Goal: Transaction & Acquisition: Download file/media

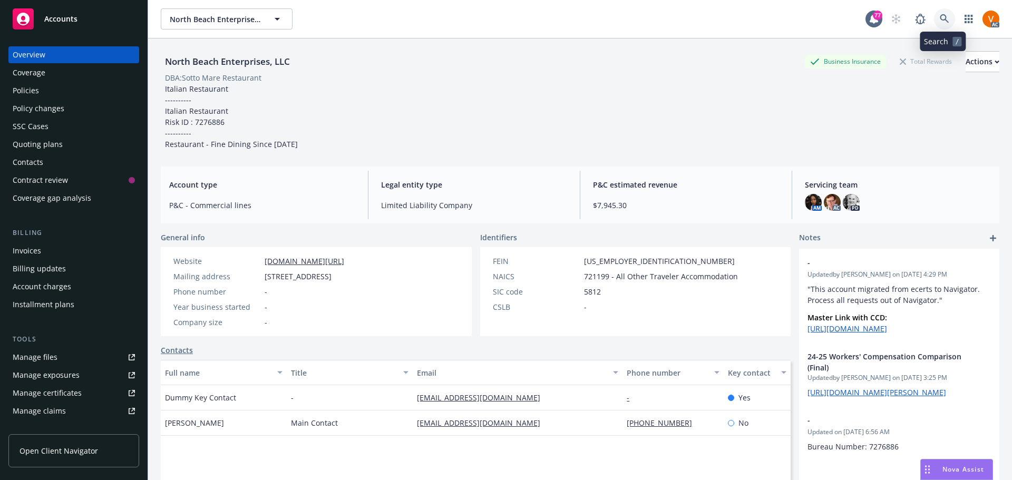
click at [947, 15] on icon at bounding box center [944, 18] width 9 height 9
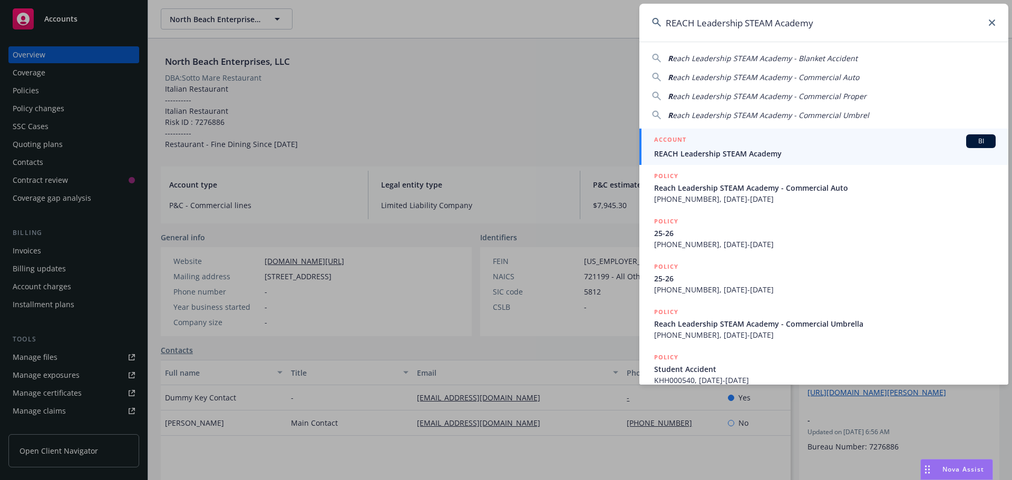
type input "REACH Leadership STEAM Academy"
click at [740, 158] on span "REACH Leadership STEAM Academy" at bounding box center [825, 153] width 342 height 11
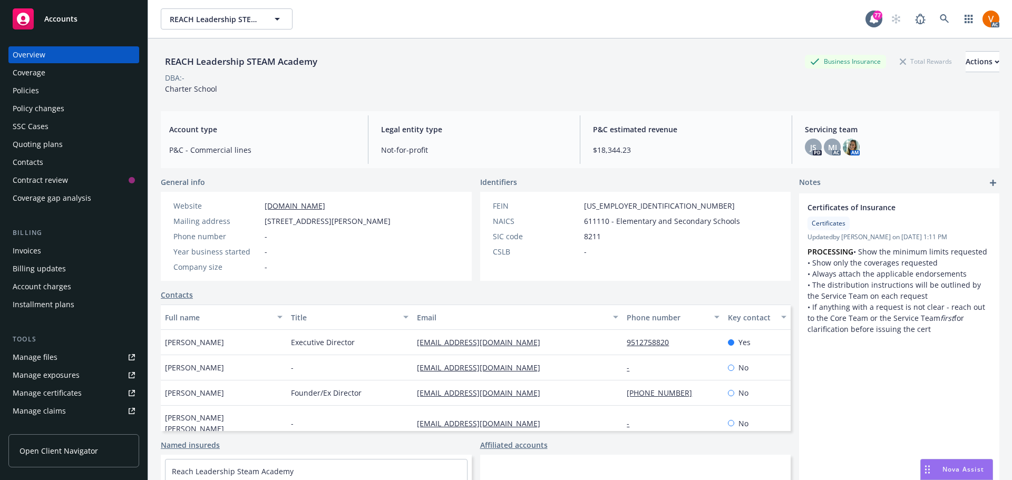
click at [32, 82] on div "Policies" at bounding box center [26, 90] width 26 height 17
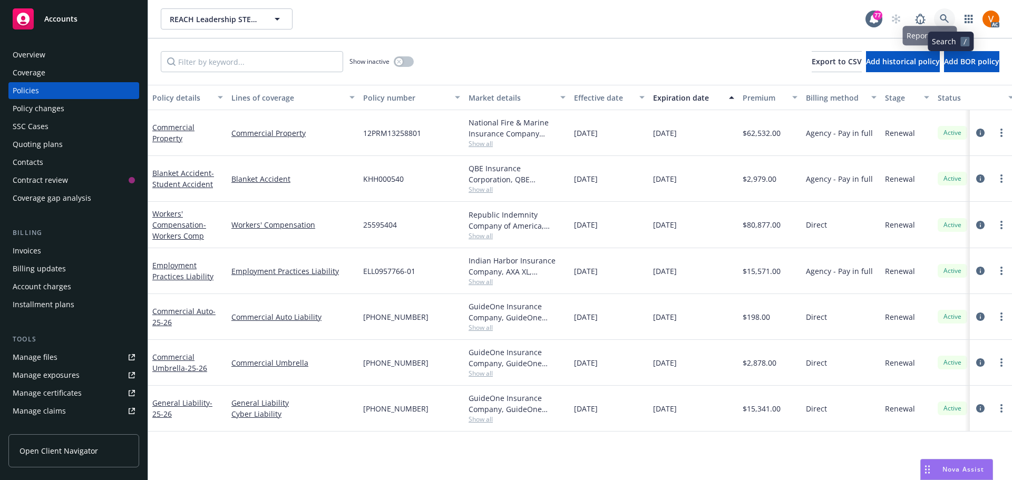
click at [947, 17] on icon at bounding box center [944, 18] width 9 height 9
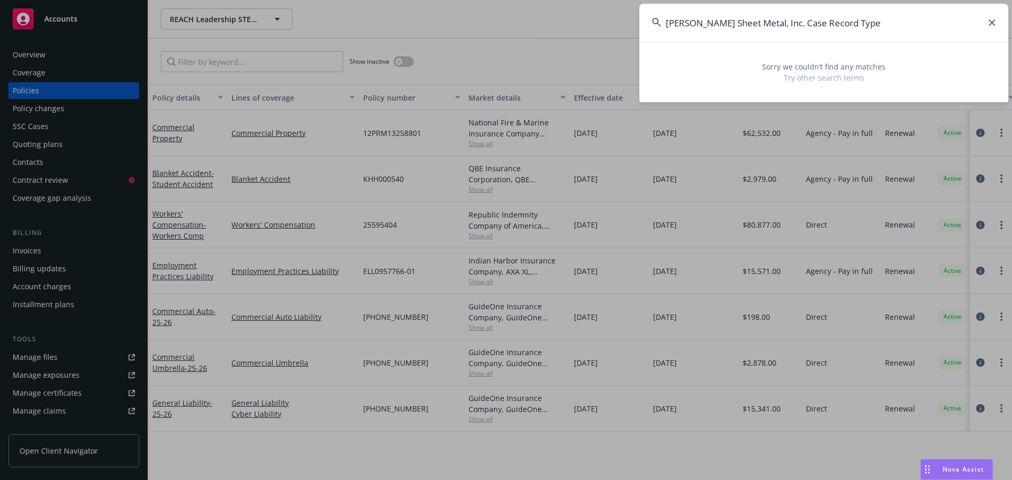
drag, startPoint x: 769, startPoint y: 24, endPoint x: 979, endPoint y: 14, distance: 210.6
click at [979, 14] on input "[PERSON_NAME] Sheet Metal, Inc. Case Record Type" at bounding box center [824, 23] width 369 height 38
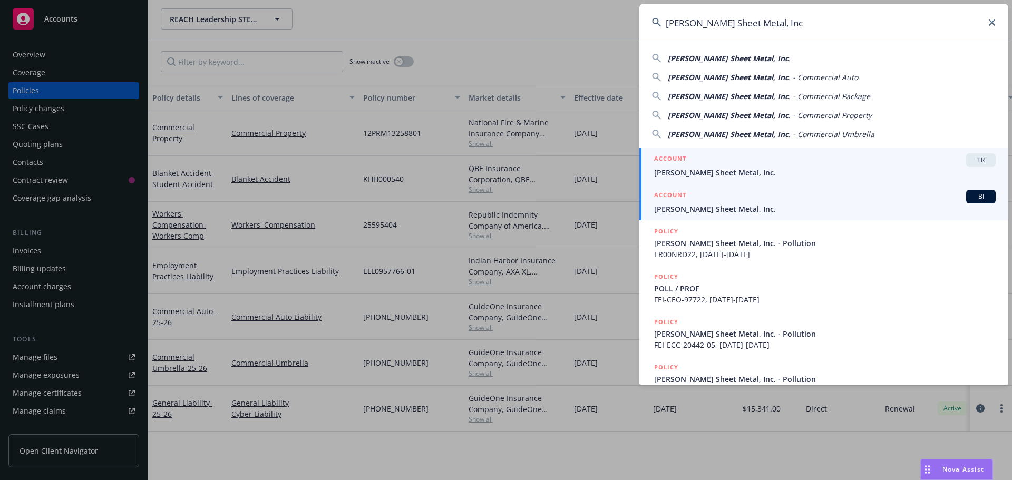
type input "[PERSON_NAME] Sheet Metal, Inc"
click at [708, 202] on div "ACCOUNT BI" at bounding box center [825, 197] width 342 height 14
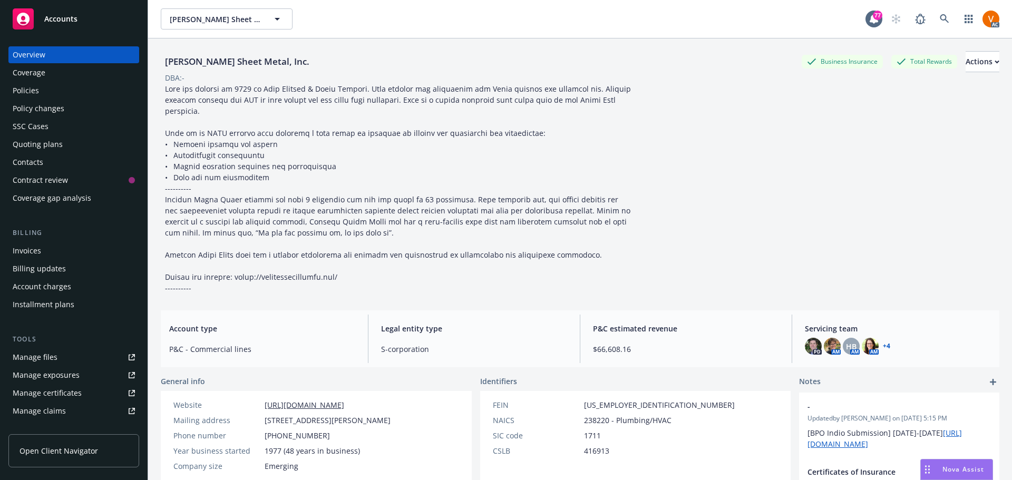
click at [51, 82] on div "Policies" at bounding box center [74, 90] width 122 height 17
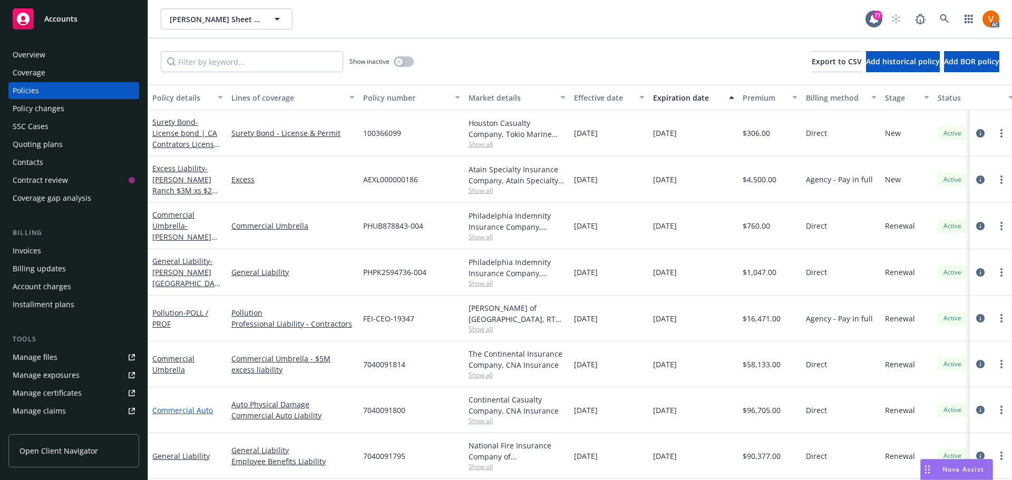
click at [195, 405] on link "Commercial Auto" at bounding box center [182, 410] width 61 height 10
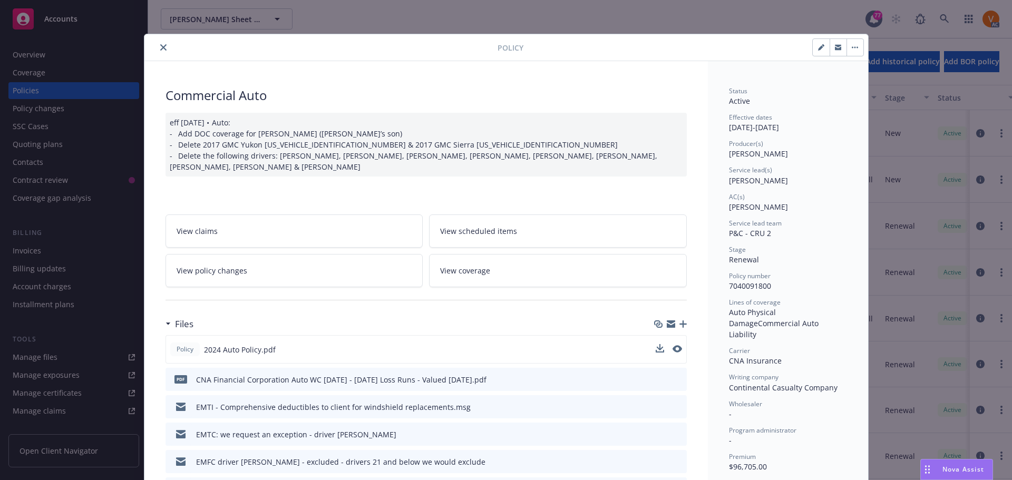
drag, startPoint x: 182, startPoint y: 427, endPoint x: 658, endPoint y: 333, distance: 485.4
click at [658, 344] on button at bounding box center [660, 349] width 8 height 11
click at [656, 344] on button at bounding box center [660, 349] width 8 height 11
click at [658, 345] on icon "download file" at bounding box center [659, 349] width 8 height 8
click at [157, 41] on button "close" at bounding box center [163, 47] width 13 height 13
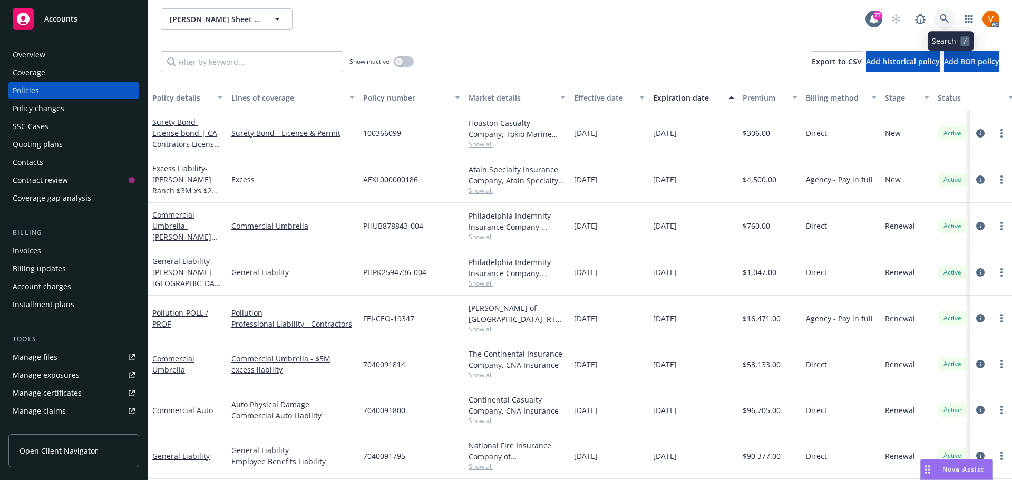
click at [950, 19] on icon at bounding box center [944, 18] width 9 height 9
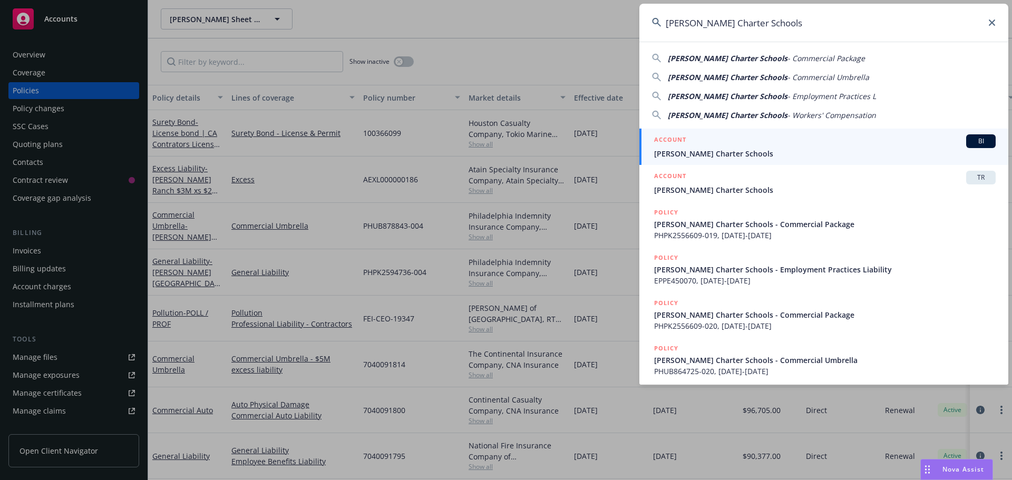
type input "[PERSON_NAME] Charter Schools"
click at [689, 151] on span "[PERSON_NAME] Charter Schools" at bounding box center [825, 153] width 342 height 11
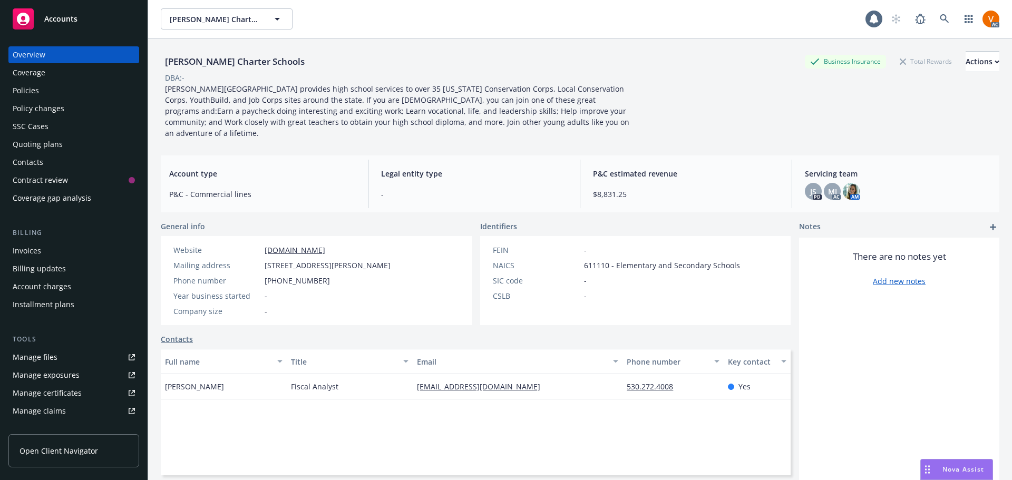
click at [79, 82] on div "Policies" at bounding box center [74, 90] width 122 height 17
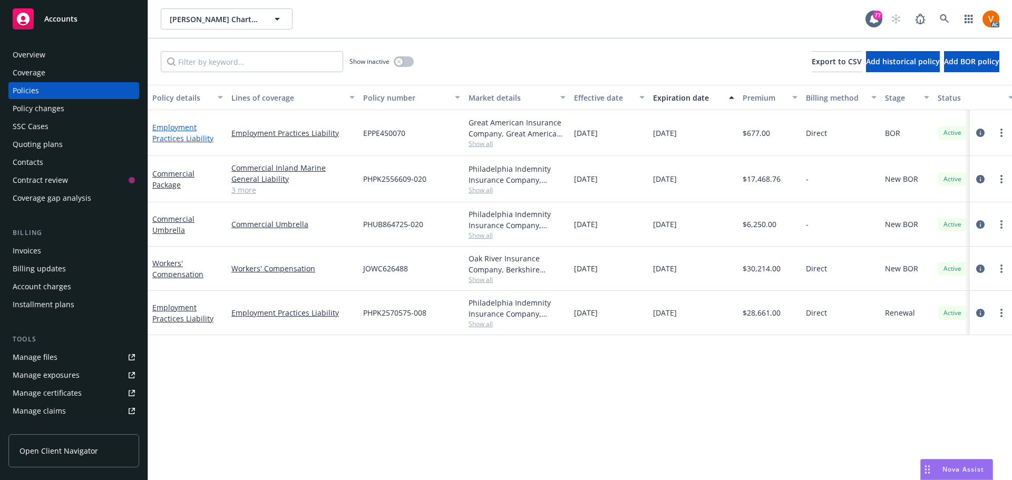
click at [178, 127] on link "Employment Practices Liability" at bounding box center [182, 132] width 61 height 21
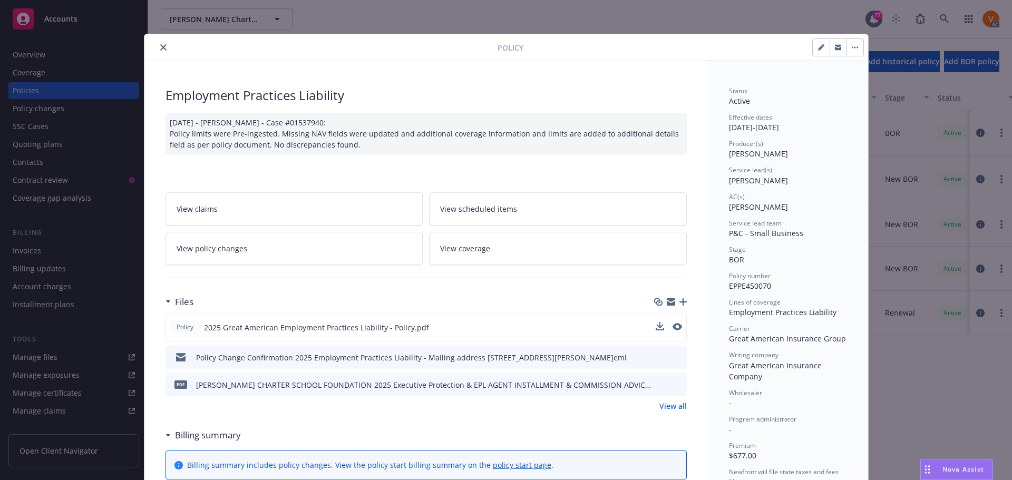
click at [652, 313] on div "Policy 2025 Great American Employment Practices Liability - Policy.pdf" at bounding box center [426, 327] width 521 height 28
click at [657, 323] on icon "download file" at bounding box center [658, 326] width 7 height 6
click at [160, 47] on icon "close" at bounding box center [163, 47] width 6 height 6
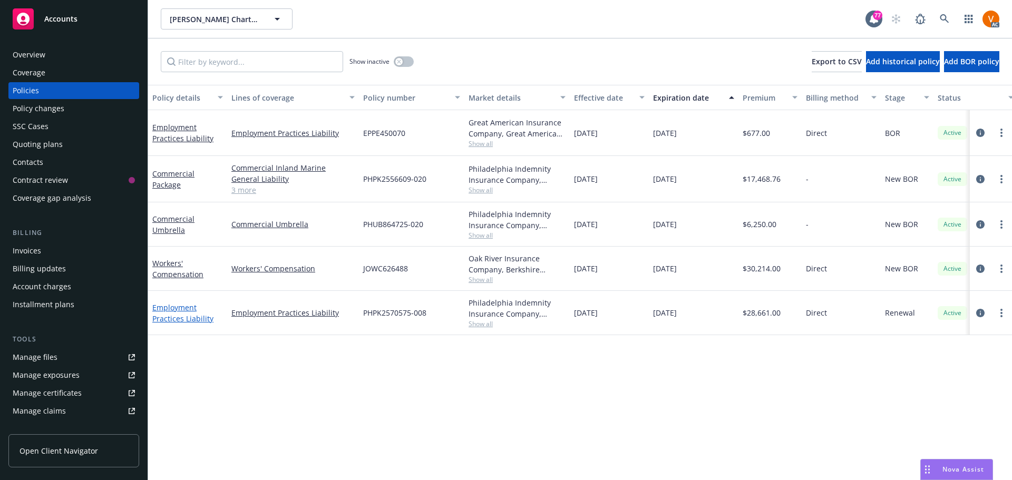
click at [189, 303] on link "Employment Practices Liability" at bounding box center [182, 313] width 61 height 21
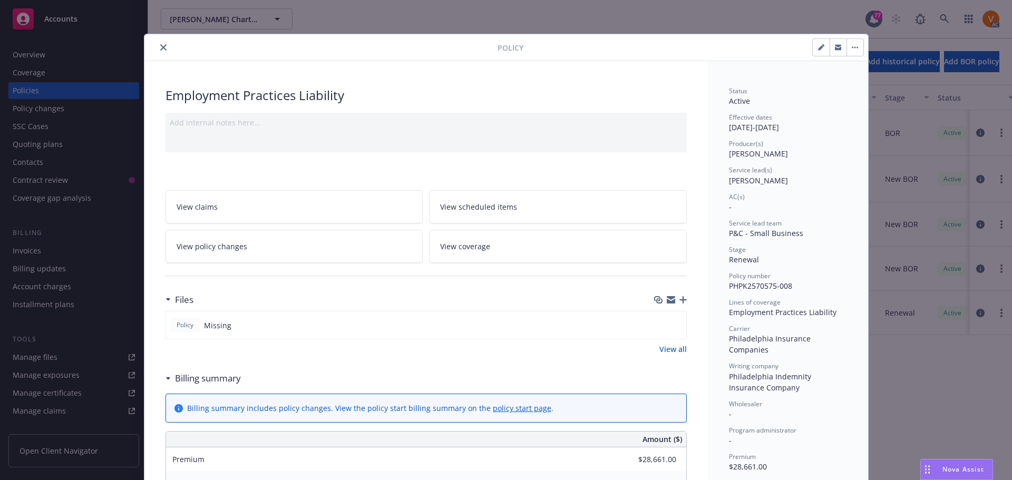
click at [641, 311] on div "Policy Missing" at bounding box center [426, 325] width 521 height 28
click at [160, 44] on button "close" at bounding box center [163, 47] width 13 height 13
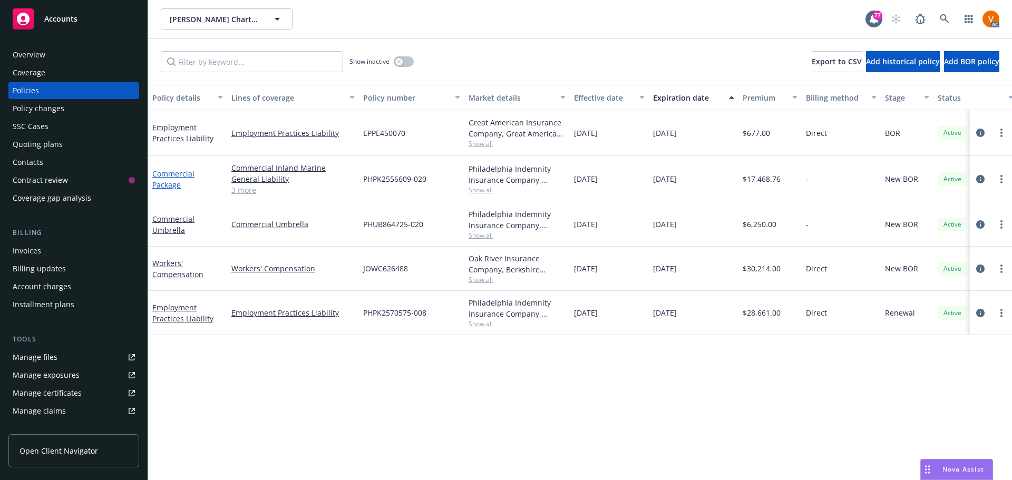
click at [195, 169] on link "Commercial Package" at bounding box center [173, 179] width 42 height 21
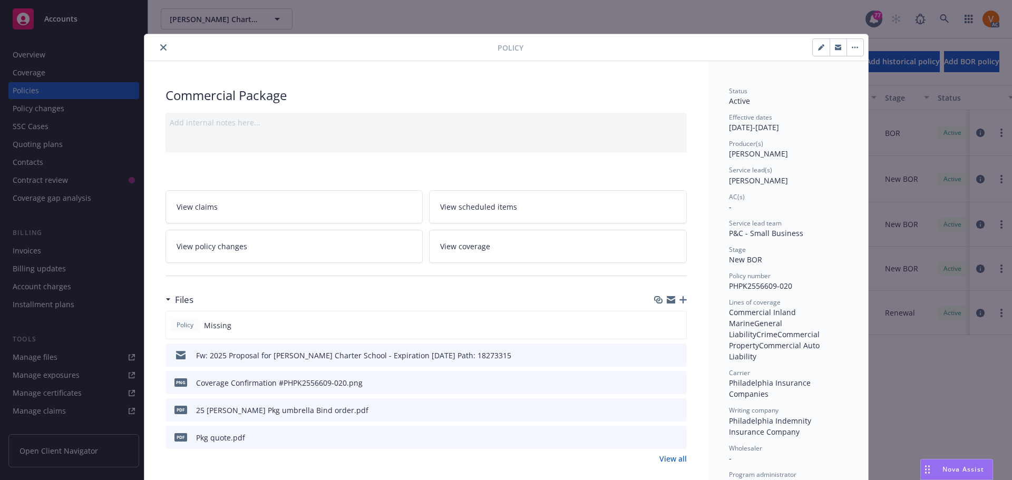
click at [161, 46] on button "close" at bounding box center [163, 47] width 13 height 13
